Goal: Task Accomplishment & Management: Use online tool/utility

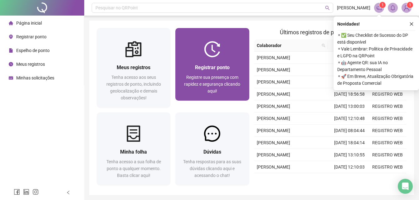
click at [227, 79] on span "Registre sua presença com rapidez e segurança clicando aqui!" at bounding box center [212, 84] width 56 height 19
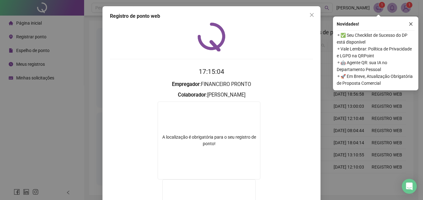
drag, startPoint x: 348, startPoint y: 124, endPoint x: 340, endPoint y: 126, distance: 8.5
click at [346, 125] on div "Registro de ponto web 17:15:04 Empregador : FINANCEIRO PRONTO Colaborador : [PE…" at bounding box center [211, 100] width 423 height 200
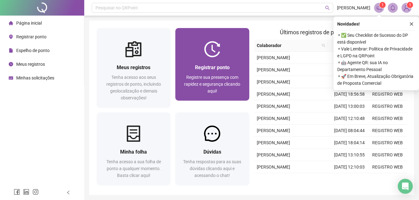
click at [235, 90] on div "Registre sua presença com rapidez e segurança clicando aqui!" at bounding box center [212, 84] width 59 height 21
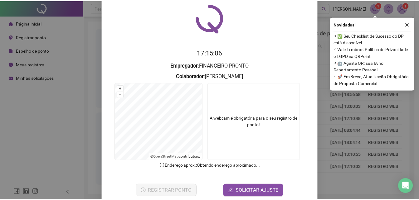
scroll to position [30, 0]
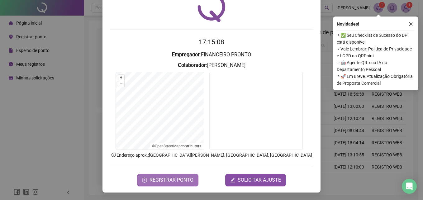
click at [184, 180] on span "REGISTRAR PONTO" at bounding box center [172, 179] width 44 height 7
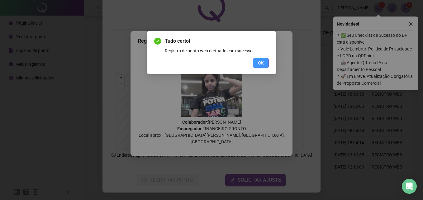
click at [262, 64] on span "OK" at bounding box center [261, 63] width 6 height 7
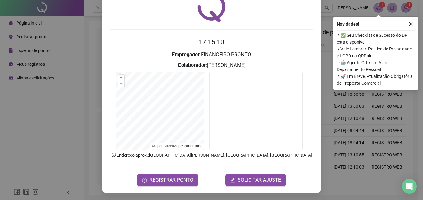
click at [327, 114] on div "Registro de ponto web 17:15:10 Empregador : FINANCEIRO PRONTO Colaborador : [PE…" at bounding box center [211, 100] width 423 height 200
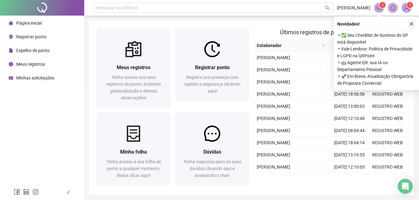
click at [414, 22] on button "button" at bounding box center [410, 23] width 7 height 7
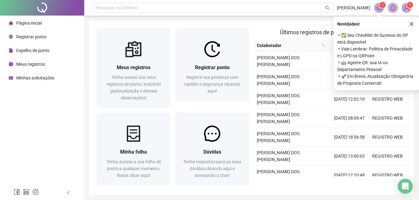
click at [414, 23] on button "button" at bounding box center [410, 23] width 7 height 7
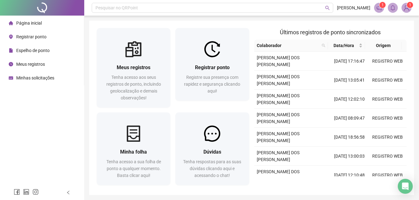
click at [406, 7] on img at bounding box center [405, 7] width 9 height 9
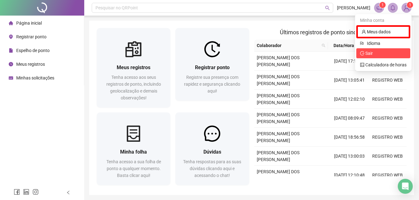
click at [385, 51] on span "Sair" at bounding box center [383, 53] width 46 height 7
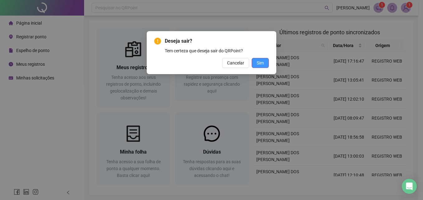
click at [267, 64] on button "Sim" at bounding box center [260, 63] width 17 height 10
